Goal: Transaction & Acquisition: Purchase product/service

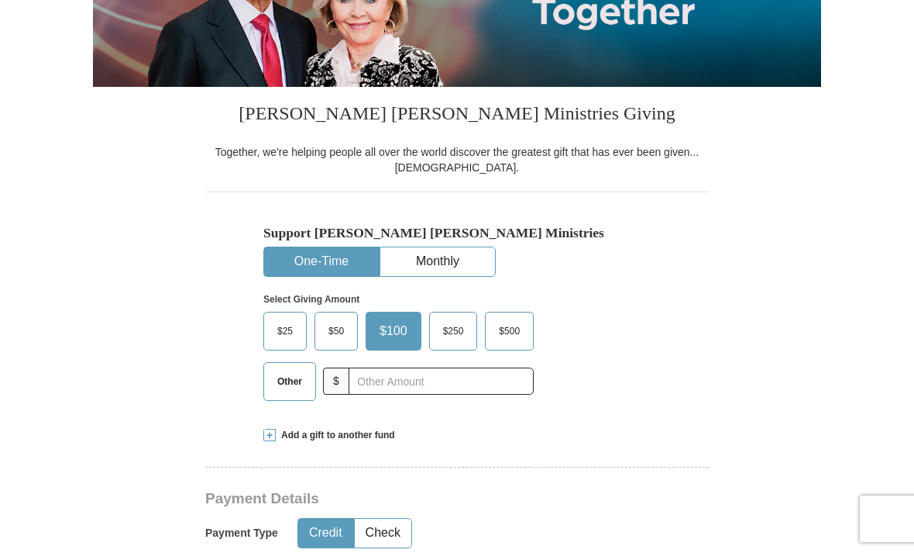
scroll to position [265, 0]
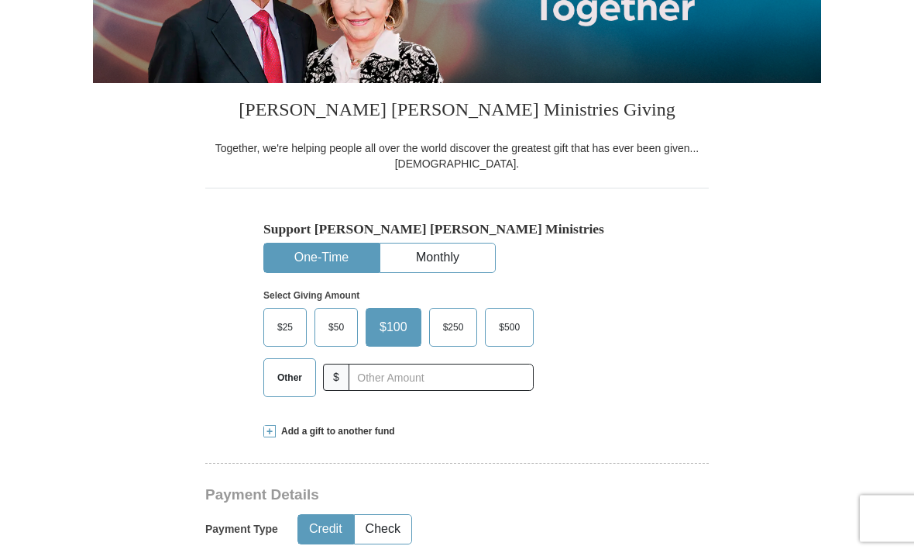
click at [285, 379] on span "Other" at bounding box center [290, 378] width 40 height 23
click at [0, 0] on input "Other" at bounding box center [0, 0] width 0 height 0
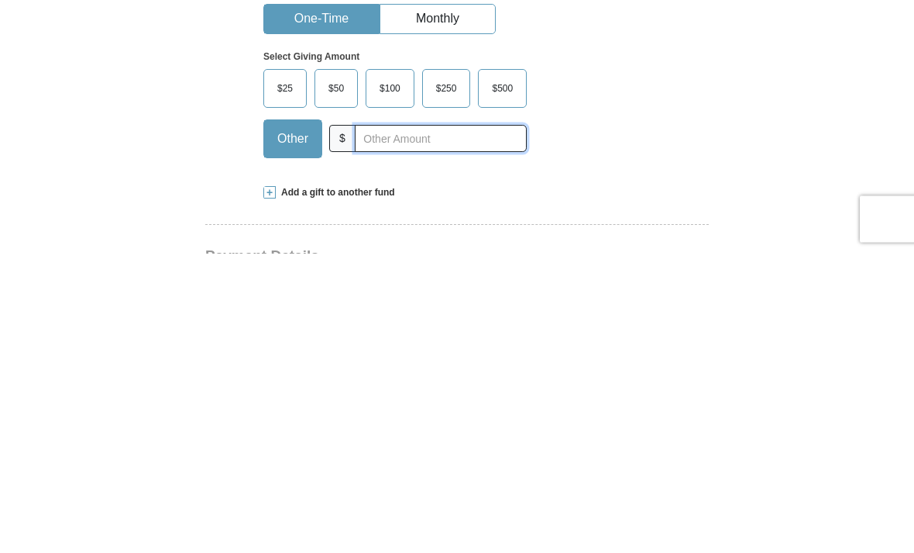
scroll to position [204, 0]
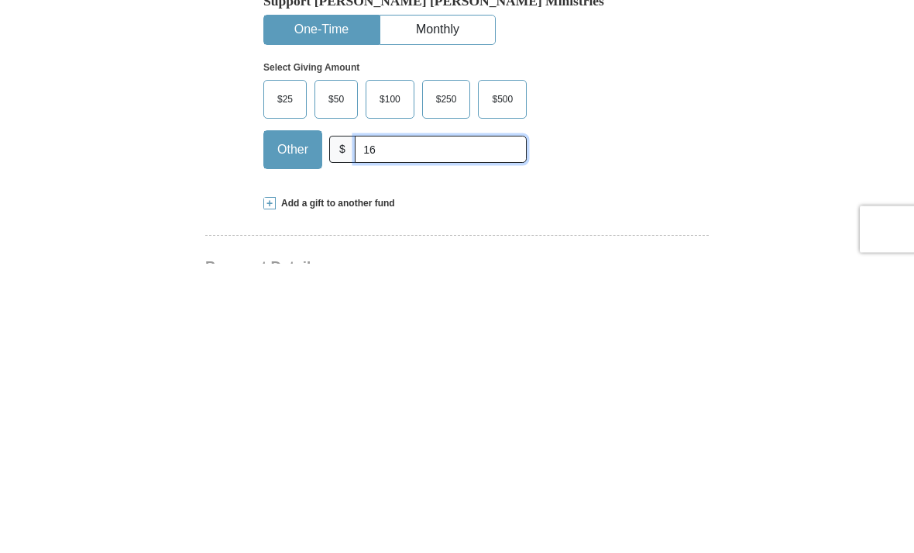
type input "1"
click at [269, 487] on span at bounding box center [269, 493] width 12 height 12
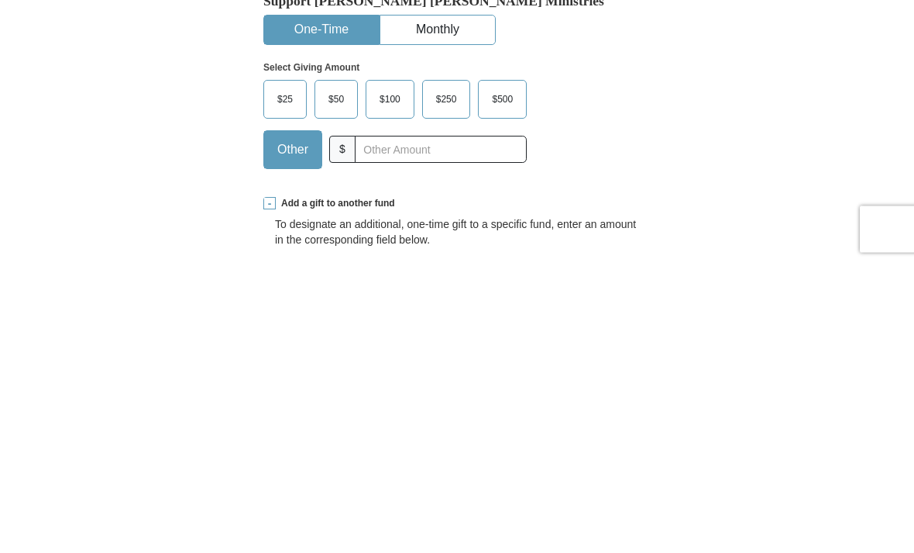
scroll to position [494, 0]
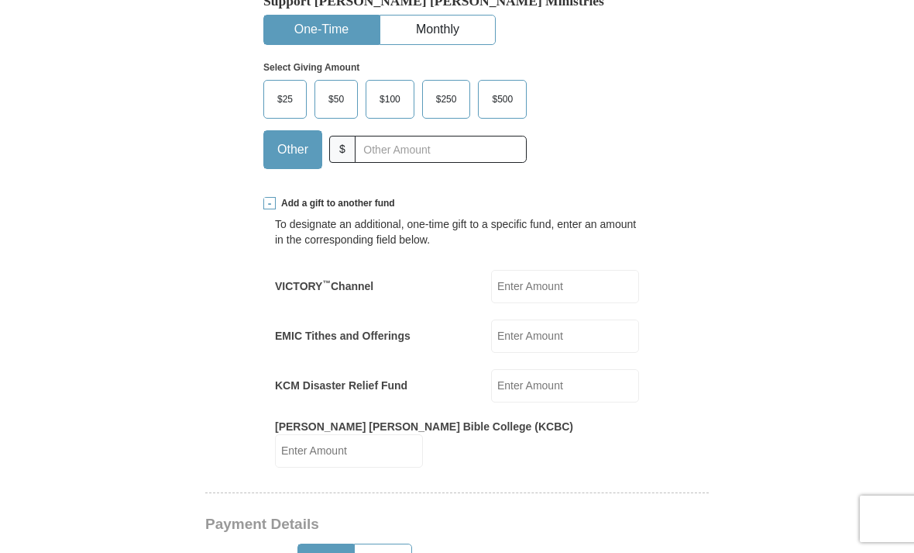
click at [548, 319] on input "EMIC Tithes and Offerings" at bounding box center [565, 335] width 148 height 33
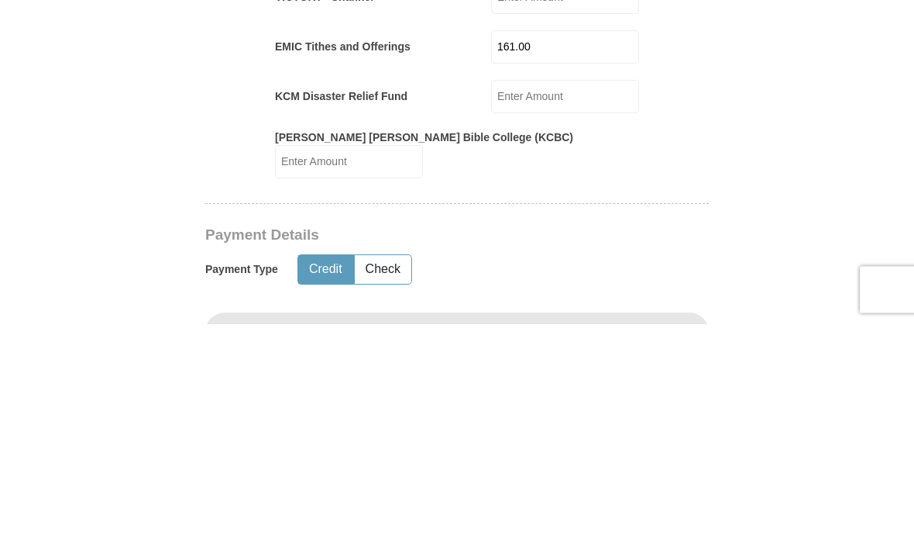
scroll to position [554, 0]
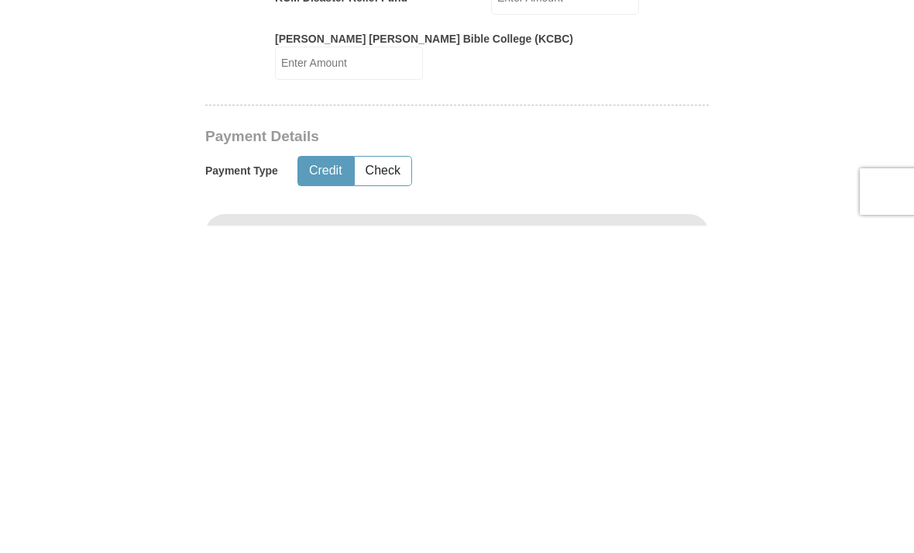
type input "161.00"
click at [322, 484] on button "Credit" at bounding box center [325, 498] width 55 height 29
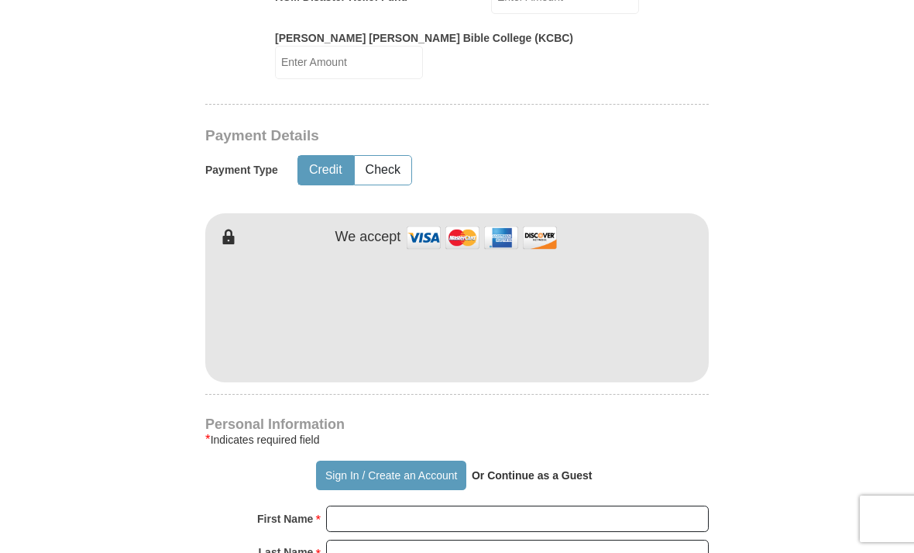
click at [424, 221] on img at bounding box center [481, 237] width 155 height 33
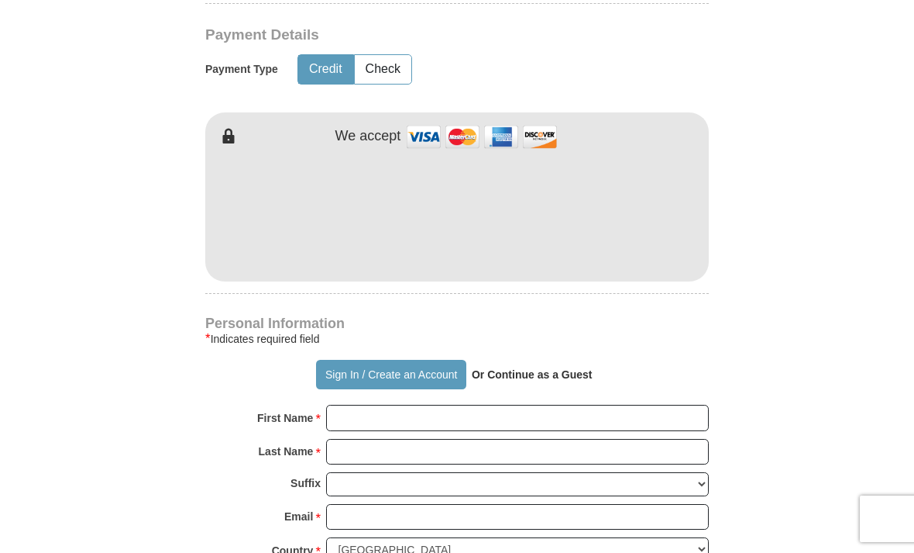
scroll to position [982, 0]
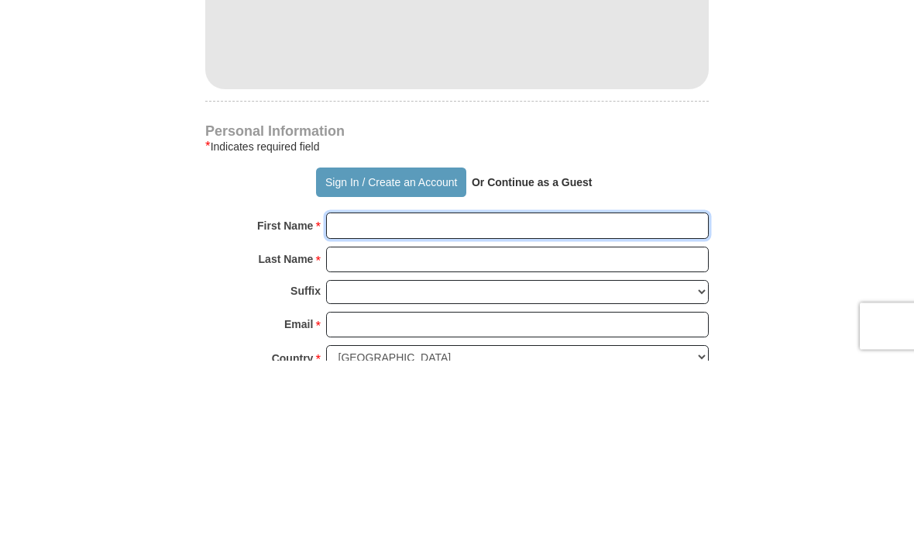
click at [340, 405] on input "First Name *" at bounding box center [517, 418] width 383 height 26
type input "[PERSON_NAME]"
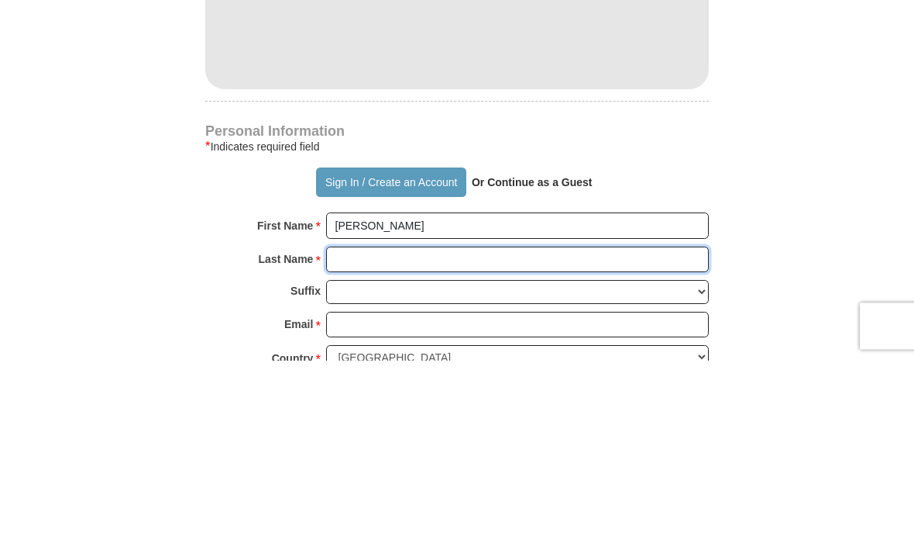
click at [330, 439] on input "Last Name *" at bounding box center [517, 452] width 383 height 26
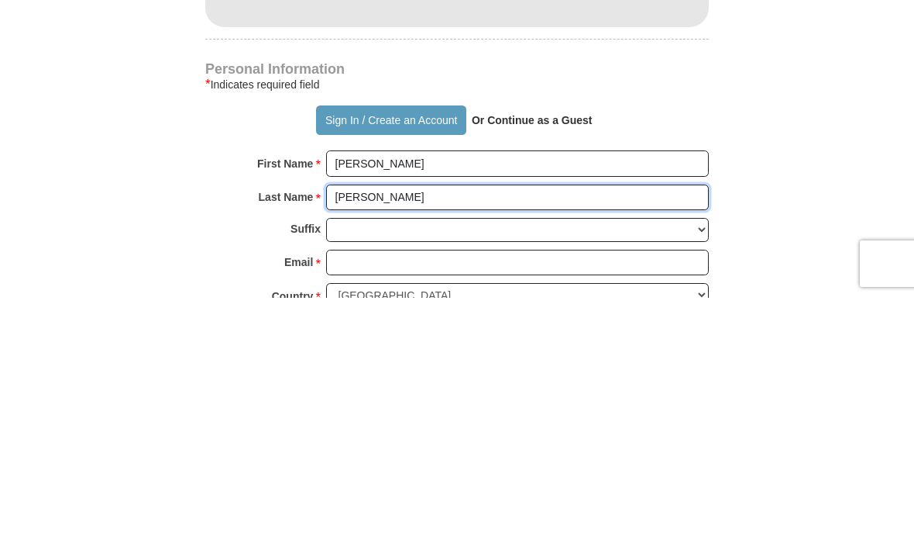
type input "[PERSON_NAME]"
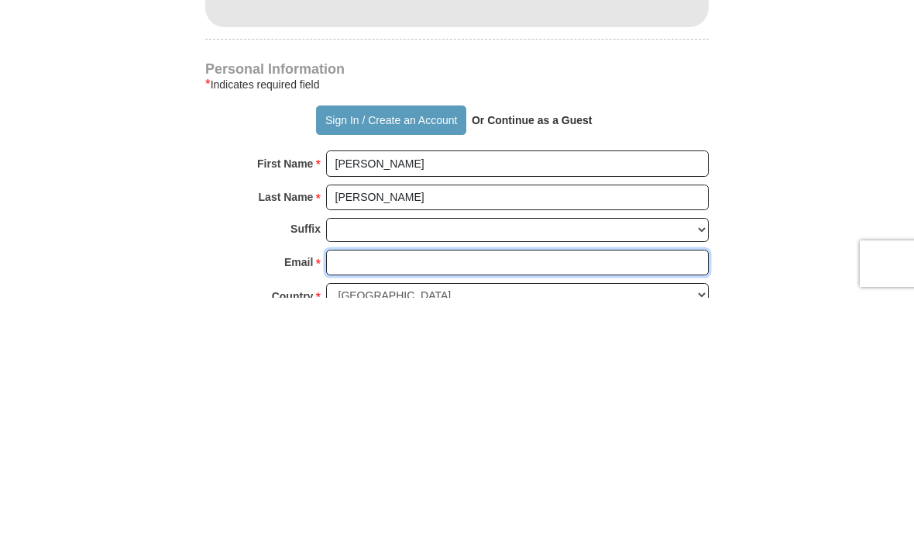
click at [342, 504] on input "Email *" at bounding box center [517, 517] width 383 height 26
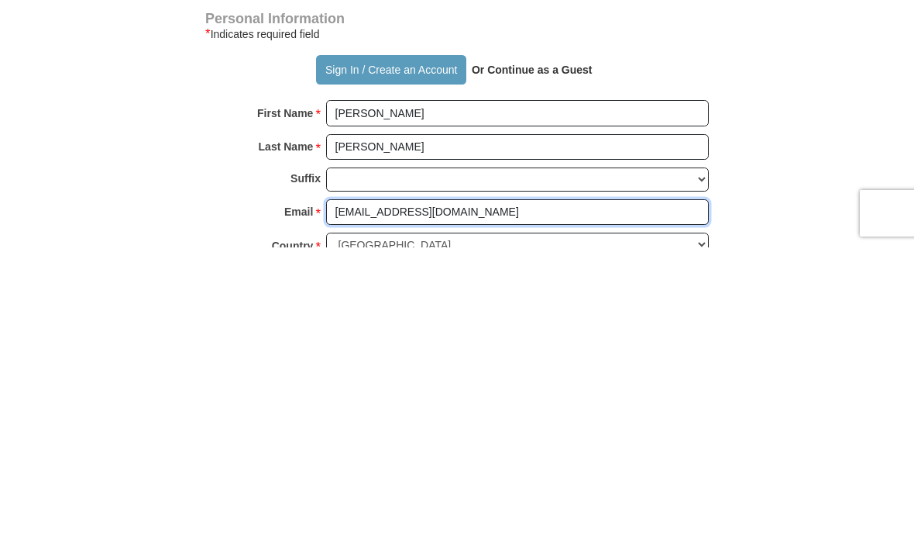
type input "[EMAIL_ADDRESS][DOMAIN_NAME]"
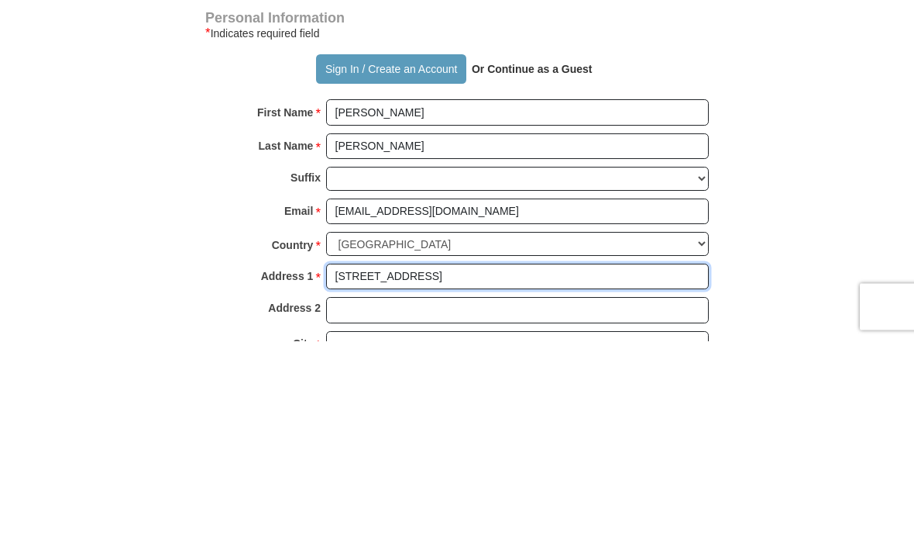
scroll to position [1076, 0]
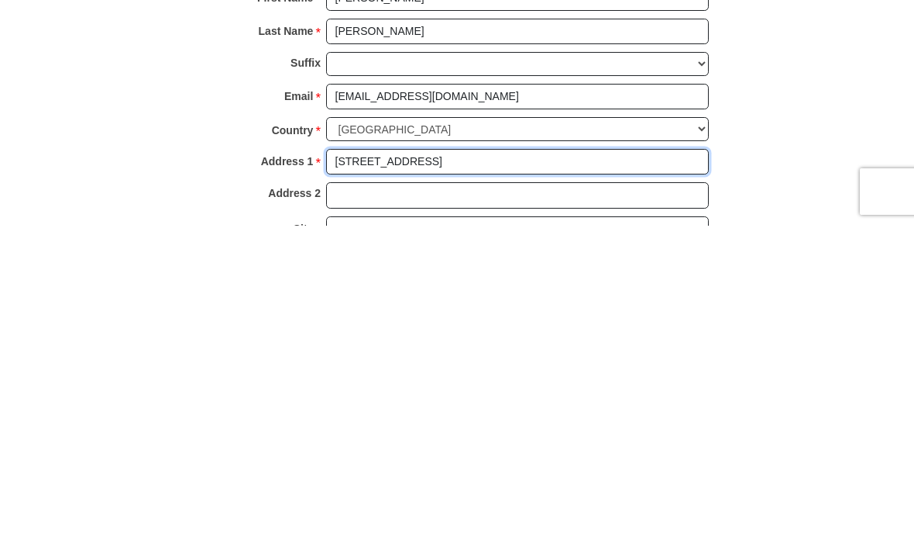
type input "[STREET_ADDRESS]"
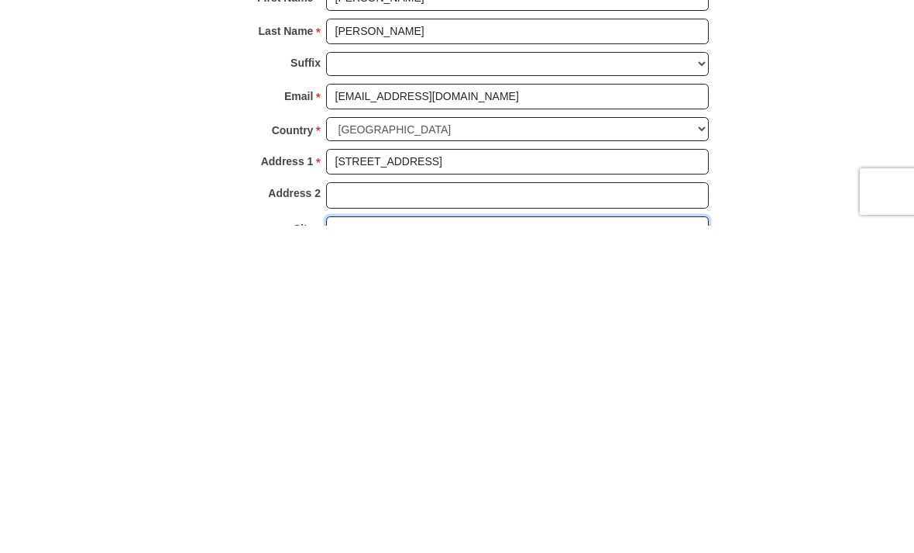
click at [339, 543] on input "City *" at bounding box center [517, 556] width 383 height 26
type input "[PERSON_NAME]"
click at [711, 182] on form "Already have an account? Sign in for faster giving. Don't have an account? Crea…" at bounding box center [457, 57] width 728 height 2143
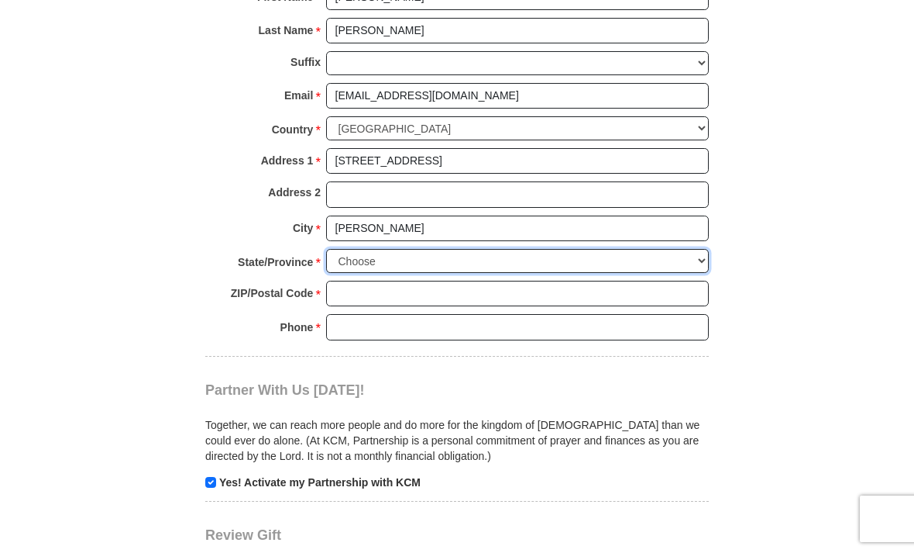
click at [698, 249] on select "Choose [US_STATE] [US_STATE] [US_STATE] [US_STATE] [US_STATE] Armed Forces Amer…" at bounding box center [517, 261] width 383 height 24
select select "WV"
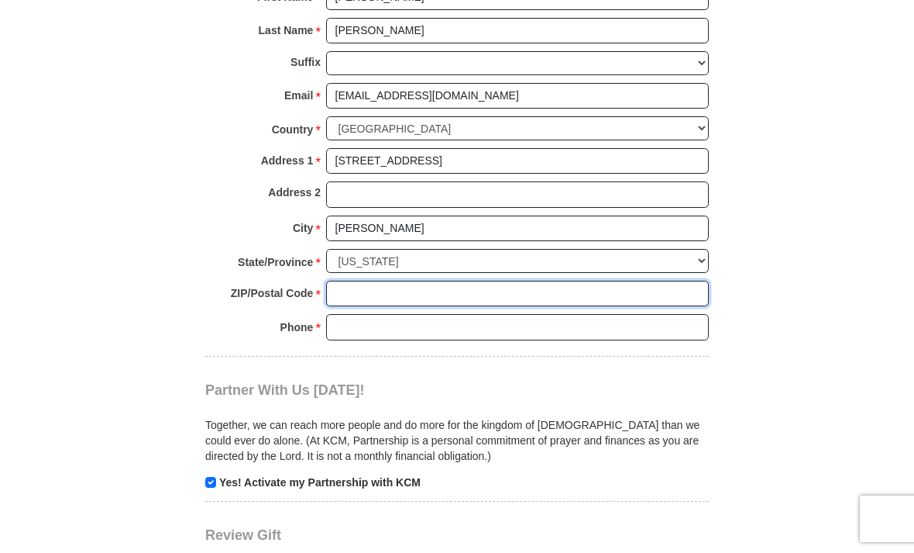
click at [339, 281] on input "ZIP/Postal Code *" at bounding box center [517, 294] width 383 height 26
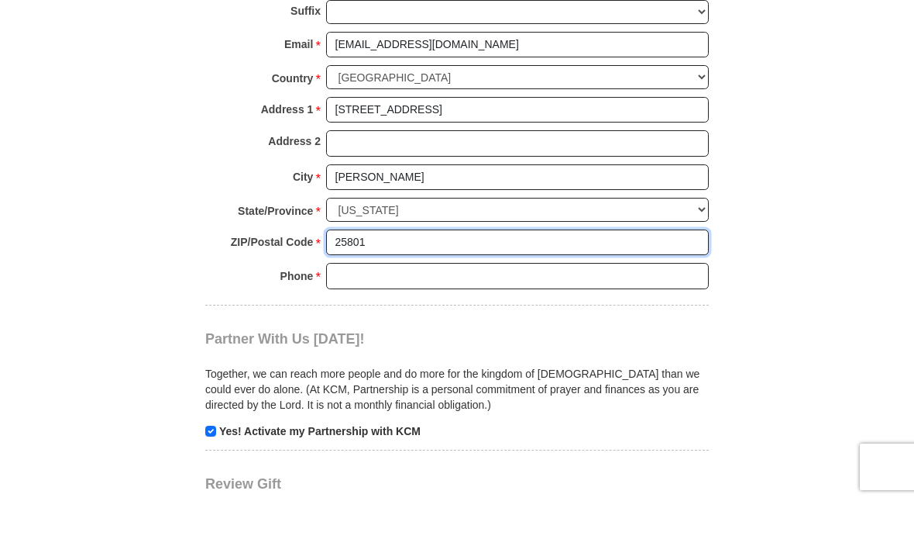
type input "25801"
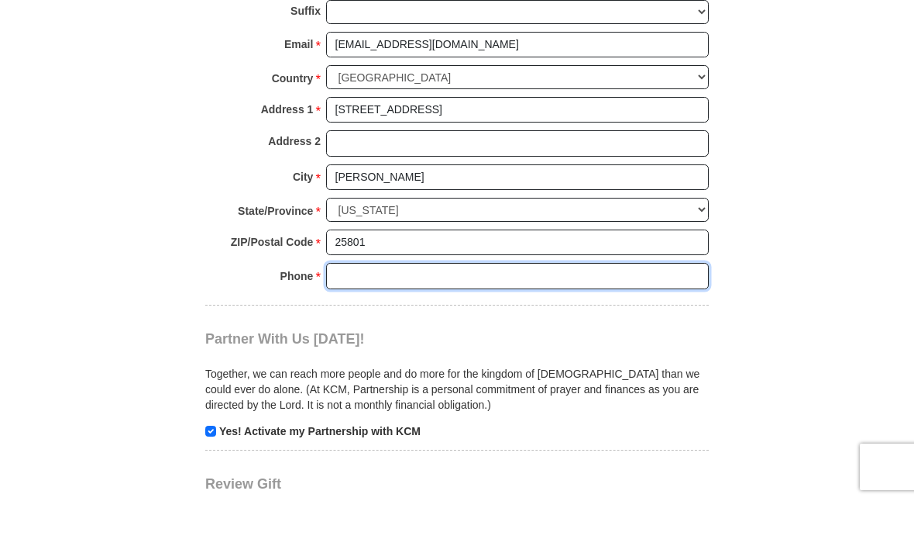
click at [341, 315] on input "Phone * *" at bounding box center [517, 328] width 383 height 26
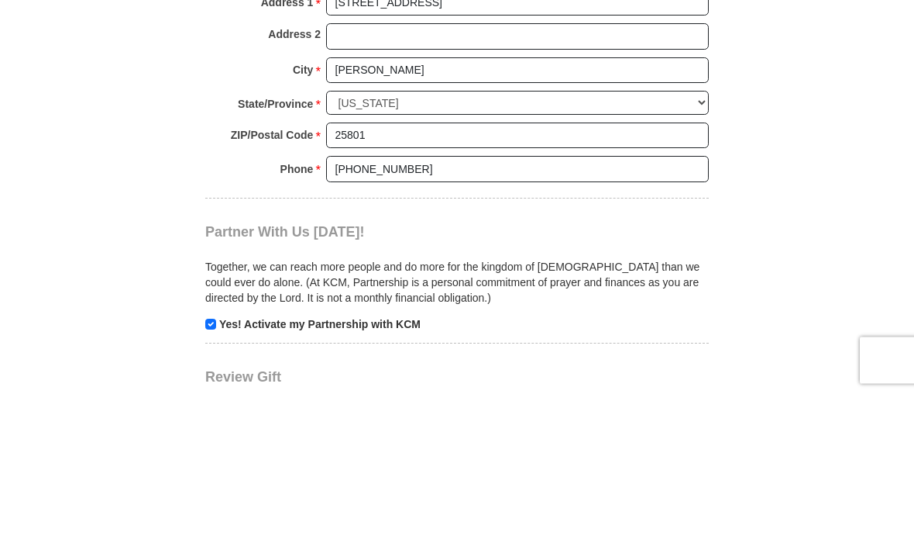
scroll to position [1561, 0]
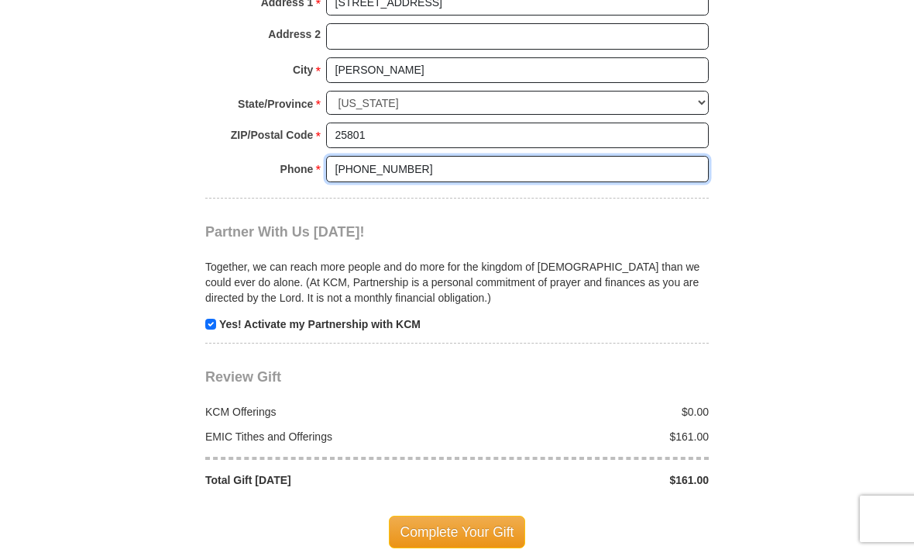
type input "[PHONE_NUMBER]"
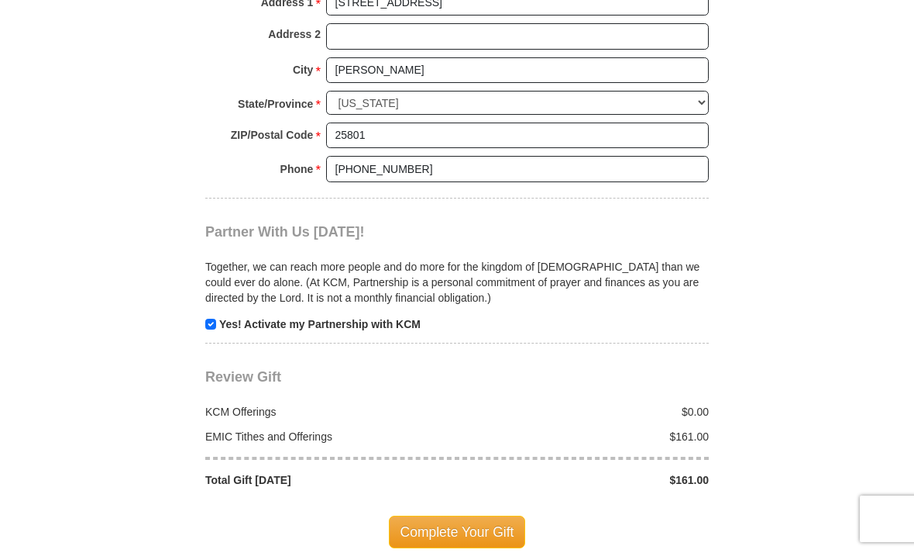
click at [446, 515] on span "Complete Your Gift" at bounding box center [457, 531] width 137 height 33
